Goal: Check status: Check status

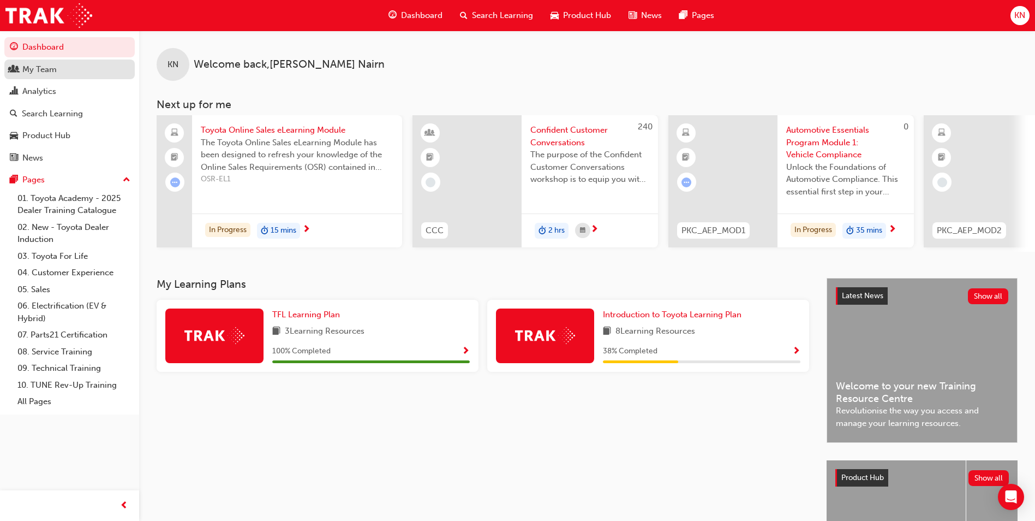
click at [58, 71] on div "My Team" at bounding box center [70, 70] width 120 height 14
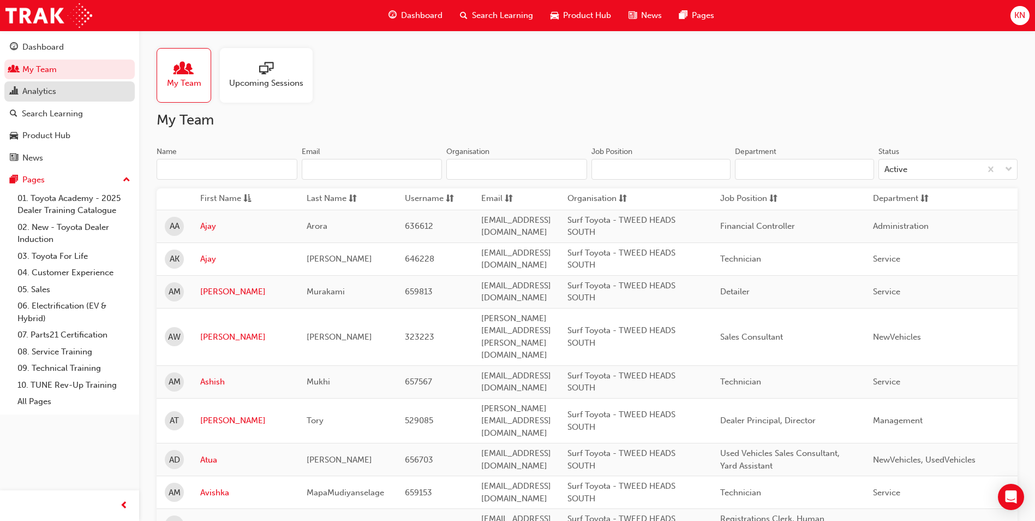
click at [56, 86] on div "Analytics" at bounding box center [39, 91] width 34 height 13
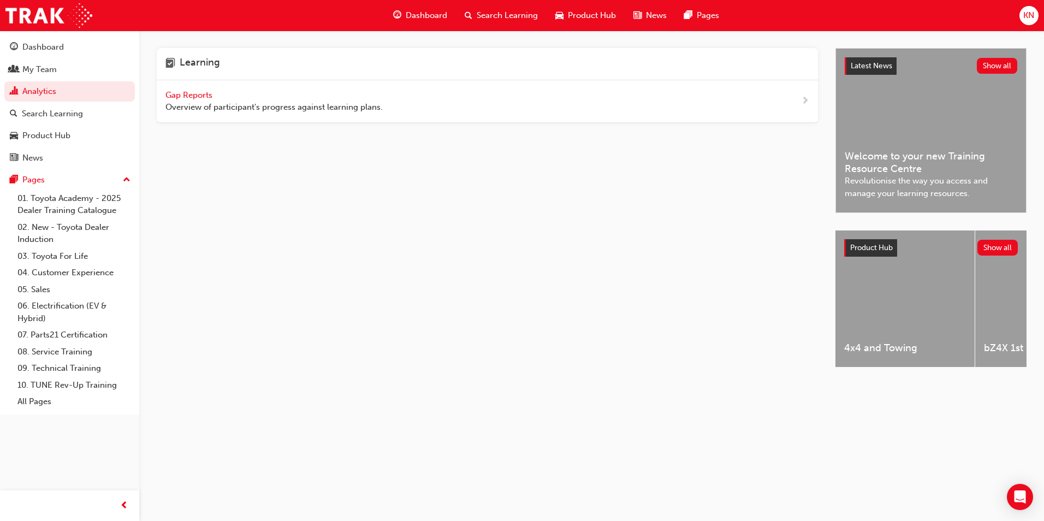
click at [312, 117] on div "Gap Reports Overview of participant's progress against learning plans." at bounding box center [487, 101] width 661 height 43
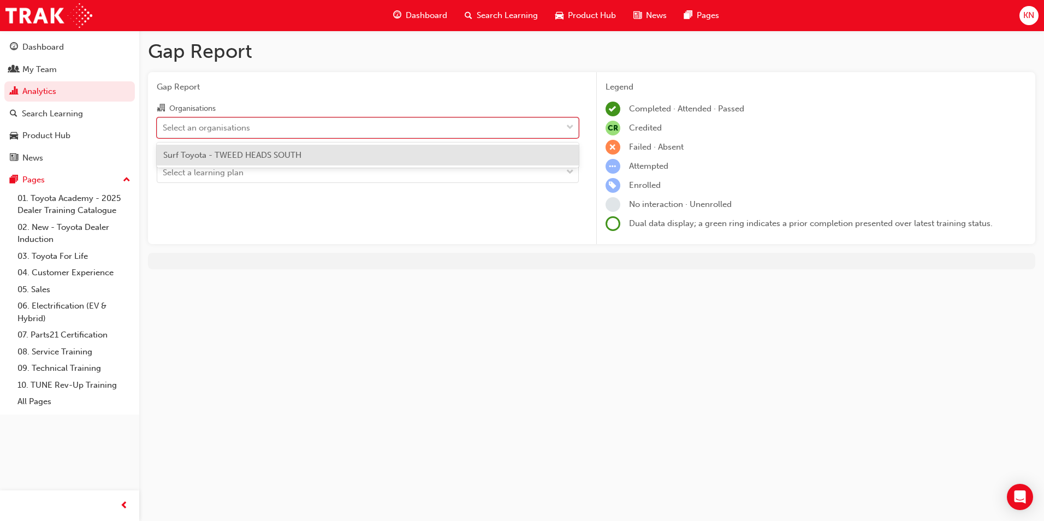
click at [301, 134] on div "Select an organisations" at bounding box center [359, 127] width 404 height 19
click at [164, 132] on input "Organisations option Surf Toyota - TWEED HEADS SOUTH focused, 1 of 1. 1 result …" at bounding box center [163, 126] width 1 height 9
click at [291, 152] on span "Surf Toyota - TWEED HEADS SOUTH" at bounding box center [232, 155] width 138 height 10
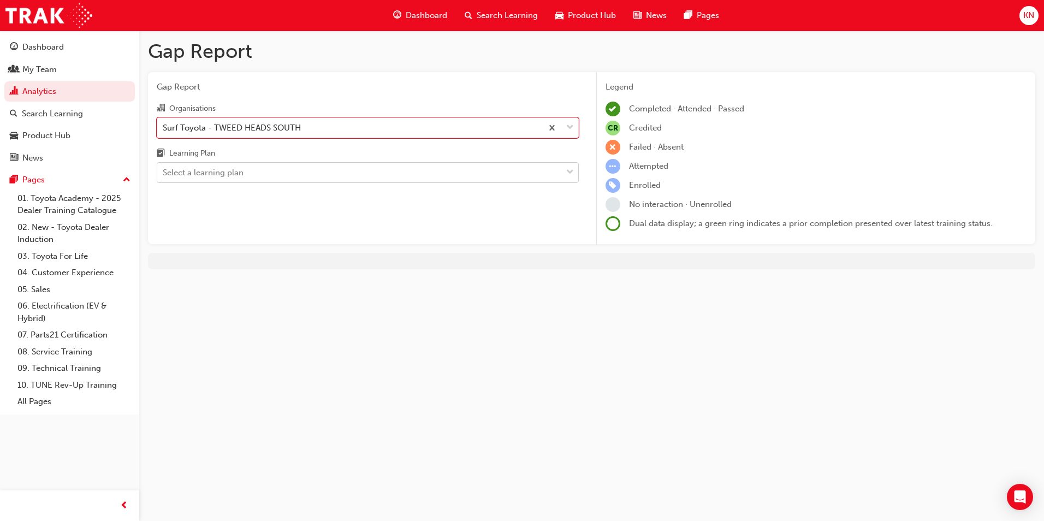
click at [279, 174] on div "Select a learning plan" at bounding box center [359, 172] width 404 height 19
click at [164, 174] on input "Learning Plan Select a learning plan" at bounding box center [163, 172] width 1 height 9
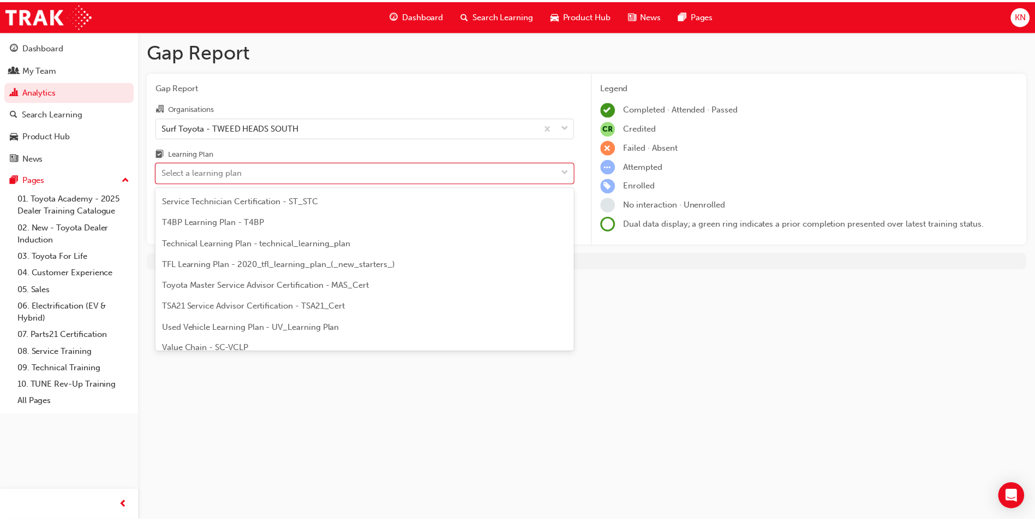
scroll to position [471, 0]
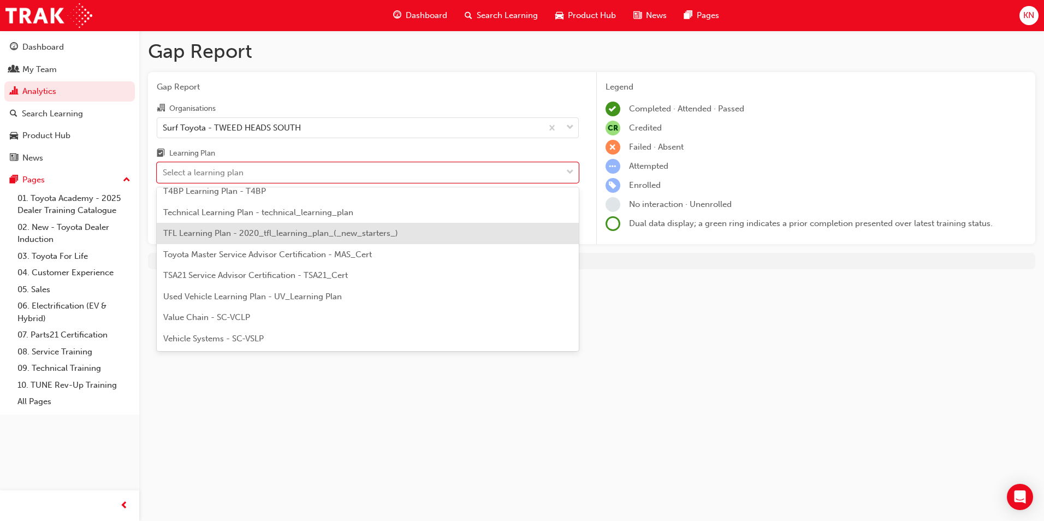
click at [287, 239] on div "TFL Learning Plan - 2020_tfl_learning_plan_(_new_starters_)" at bounding box center [368, 233] width 422 height 21
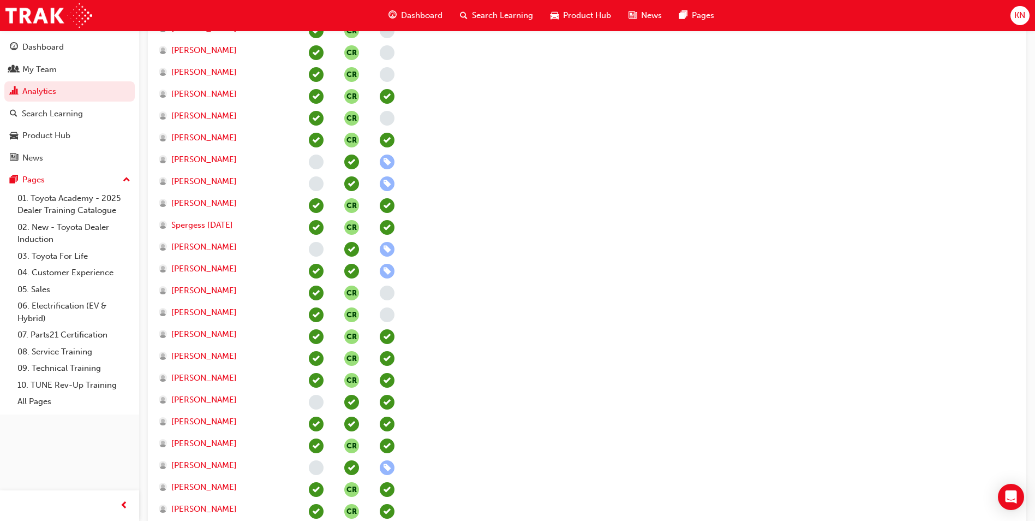
scroll to position [2020, 0]
